Goal: Task Accomplishment & Management: Manage account settings

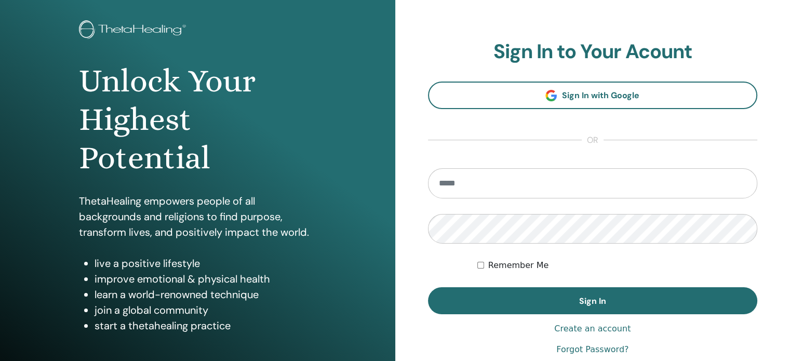
scroll to position [52, 0]
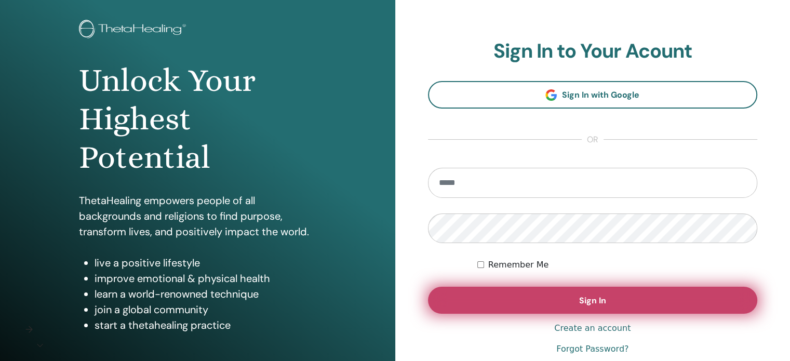
type input "**********"
click at [632, 301] on button "Sign In" at bounding box center [593, 300] width 330 height 27
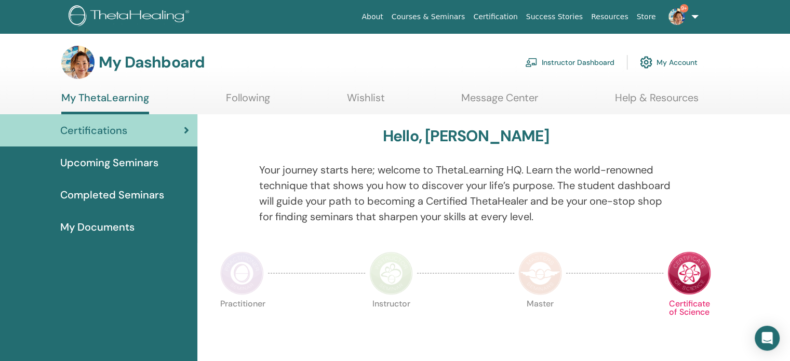
click at [575, 60] on link "Instructor Dashboard" at bounding box center [569, 62] width 89 height 23
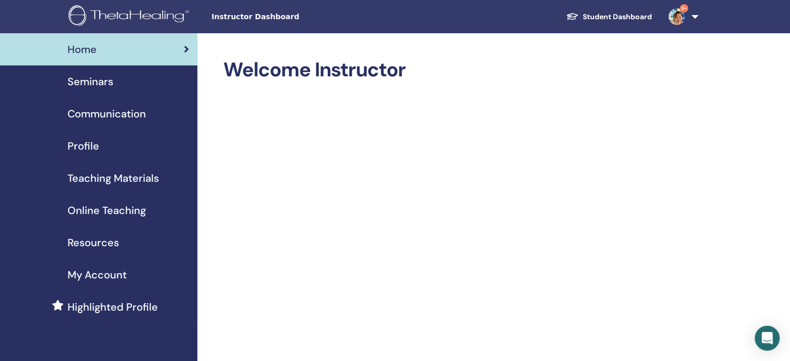
click at [97, 81] on span "Seminars" at bounding box center [91, 82] width 46 height 16
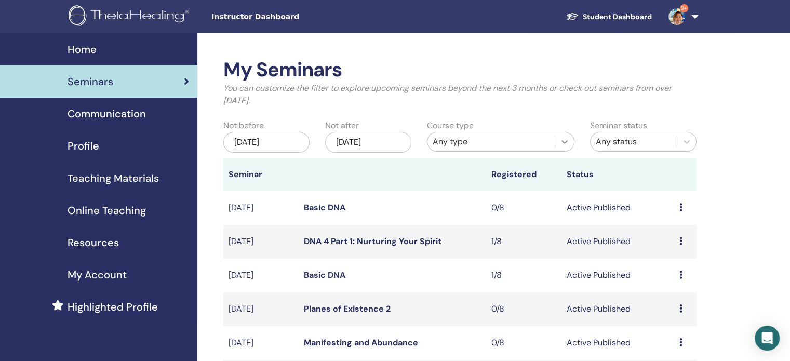
click at [565, 144] on icon at bounding box center [565, 142] width 10 height 10
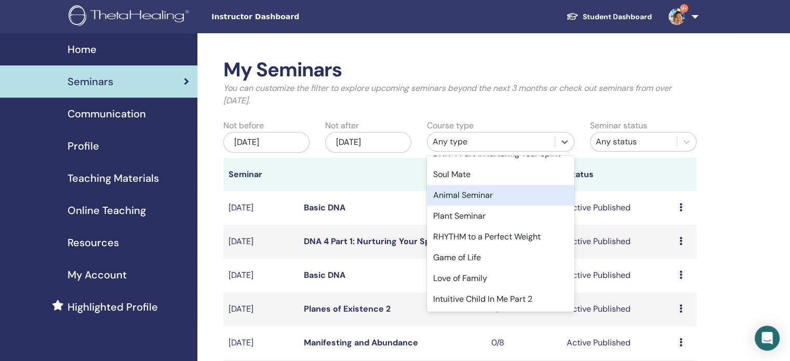
scroll to position [434, 0]
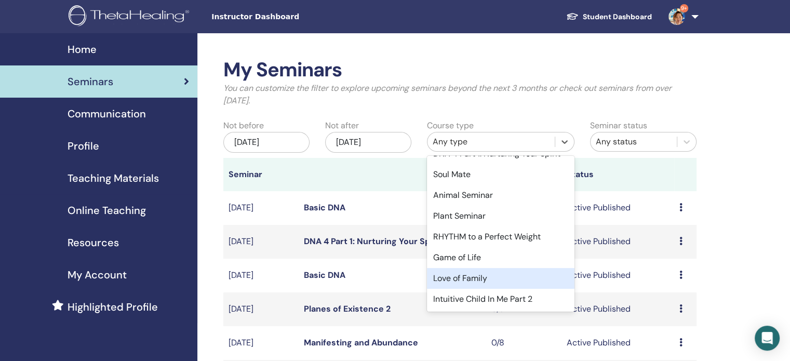
click at [496, 276] on div "Love of Family" at bounding box center [501, 278] width 148 height 21
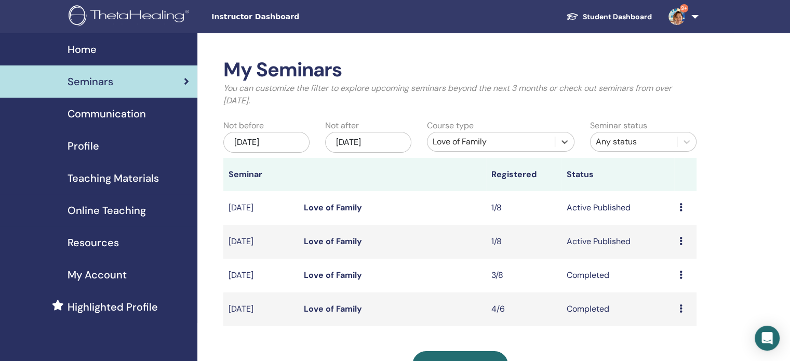
click at [336, 244] on link "Love of Family" at bounding box center [333, 241] width 58 height 11
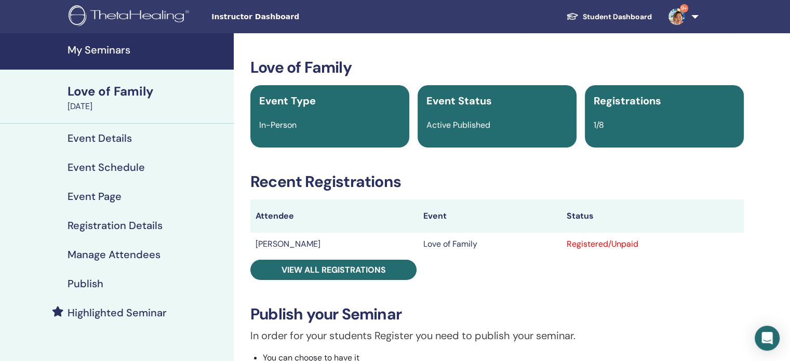
click at [131, 254] on h4 "Manage Attendees" at bounding box center [114, 254] width 93 height 12
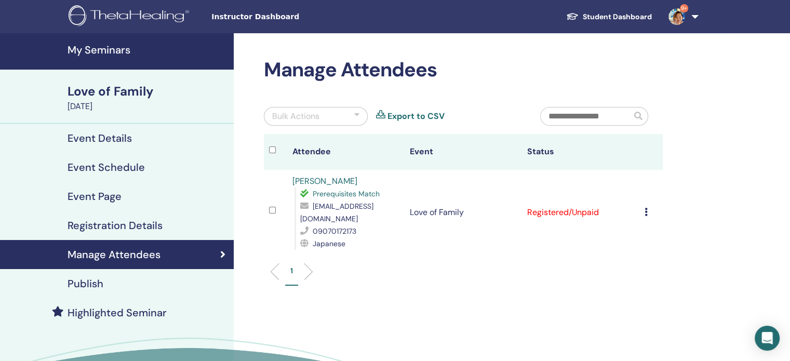
click at [646, 208] on icon at bounding box center [646, 212] width 3 height 8
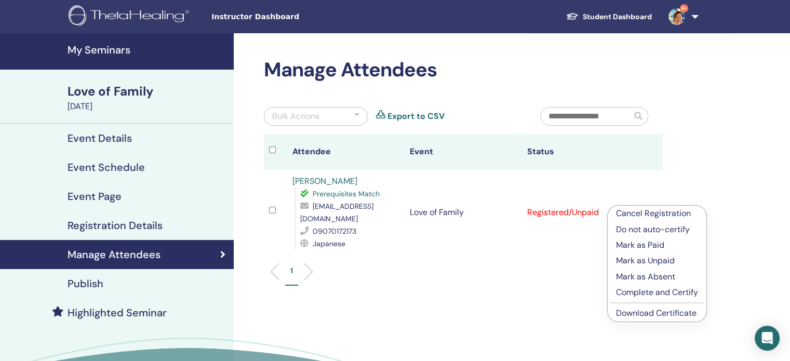
scroll to position [104, 0]
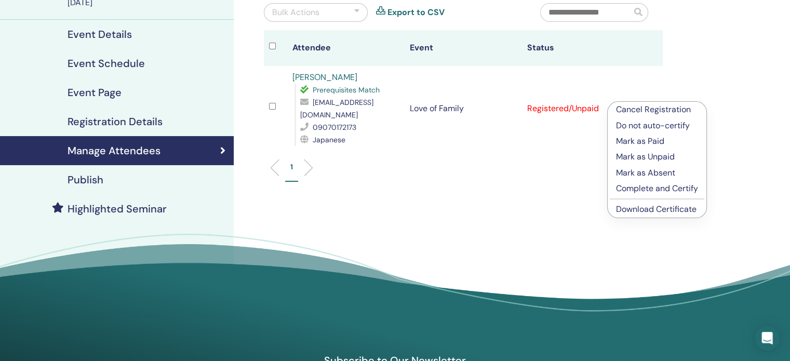
click at [695, 190] on p "Complete and Certify" at bounding box center [657, 188] width 82 height 12
